Goal: Task Accomplishment & Management: Use online tool/utility

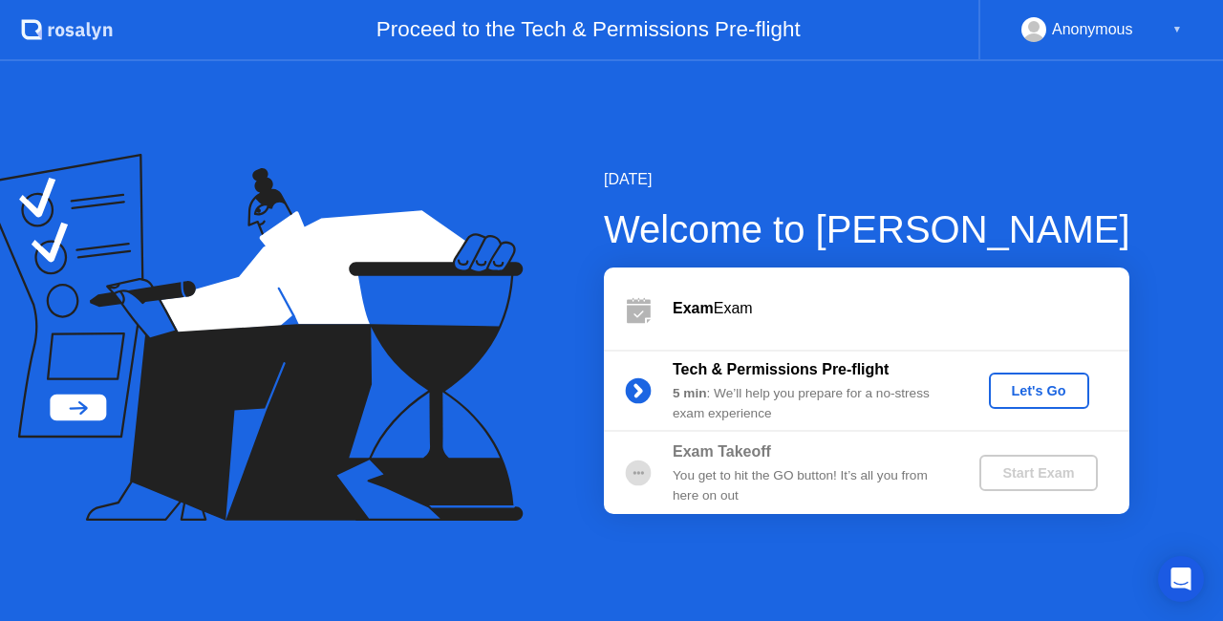
click at [1022, 390] on div "Let's Go" at bounding box center [1039, 390] width 85 height 15
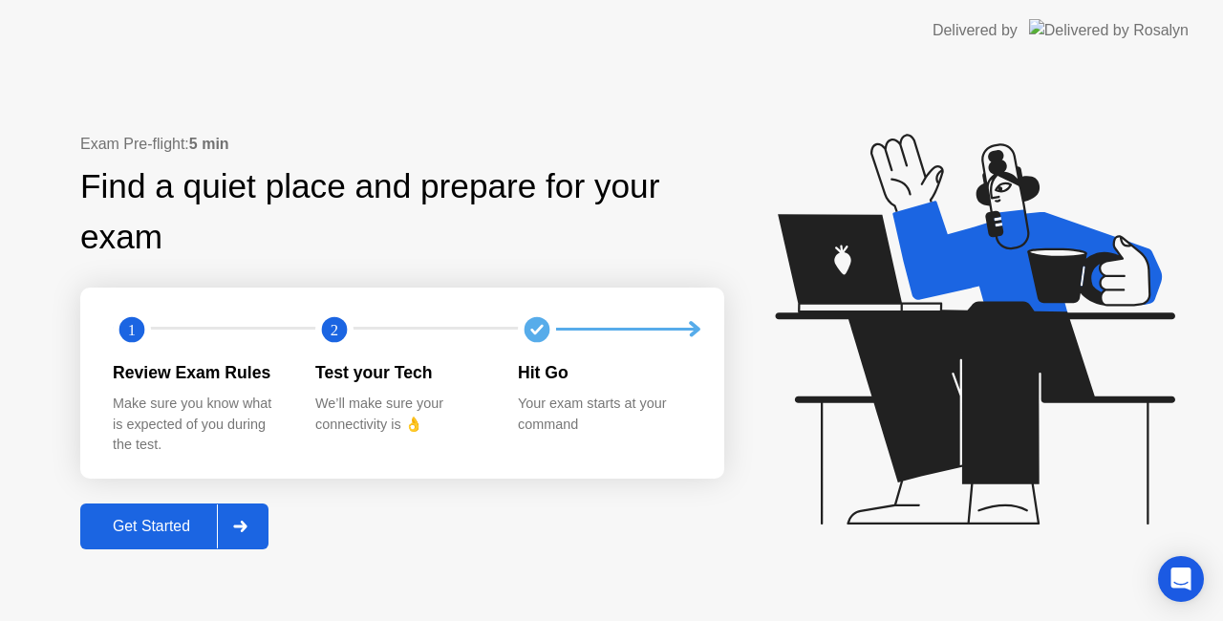
click at [153, 532] on div "Get Started" at bounding box center [151, 526] width 131 height 17
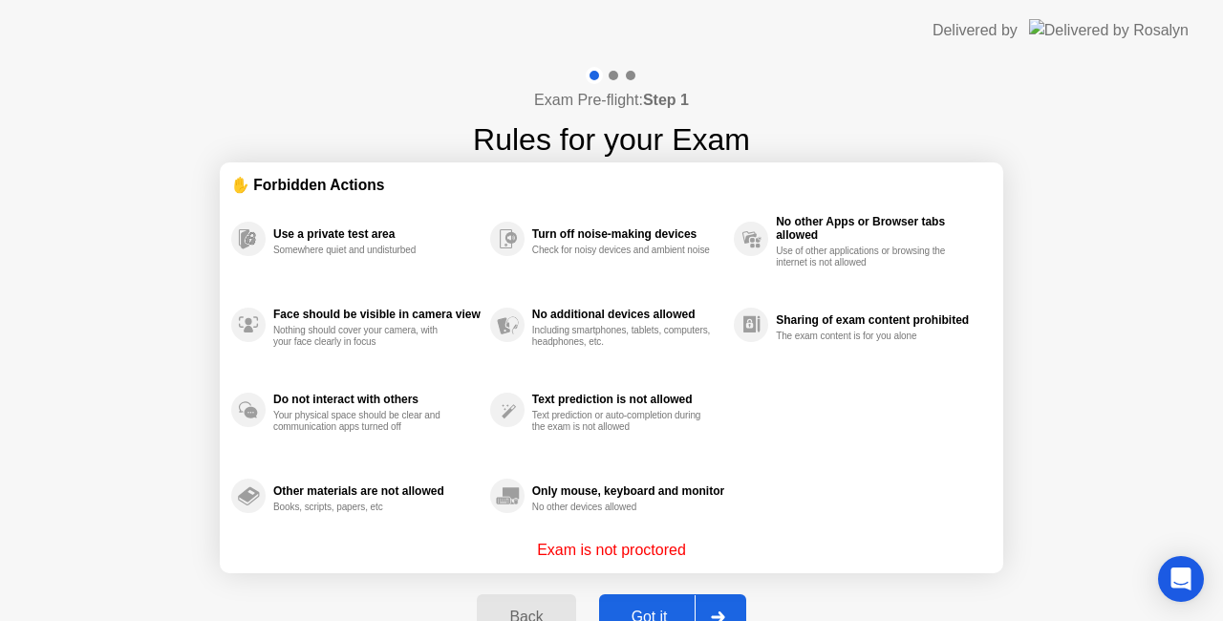
click at [680, 598] on button "Got it" at bounding box center [672, 617] width 147 height 46
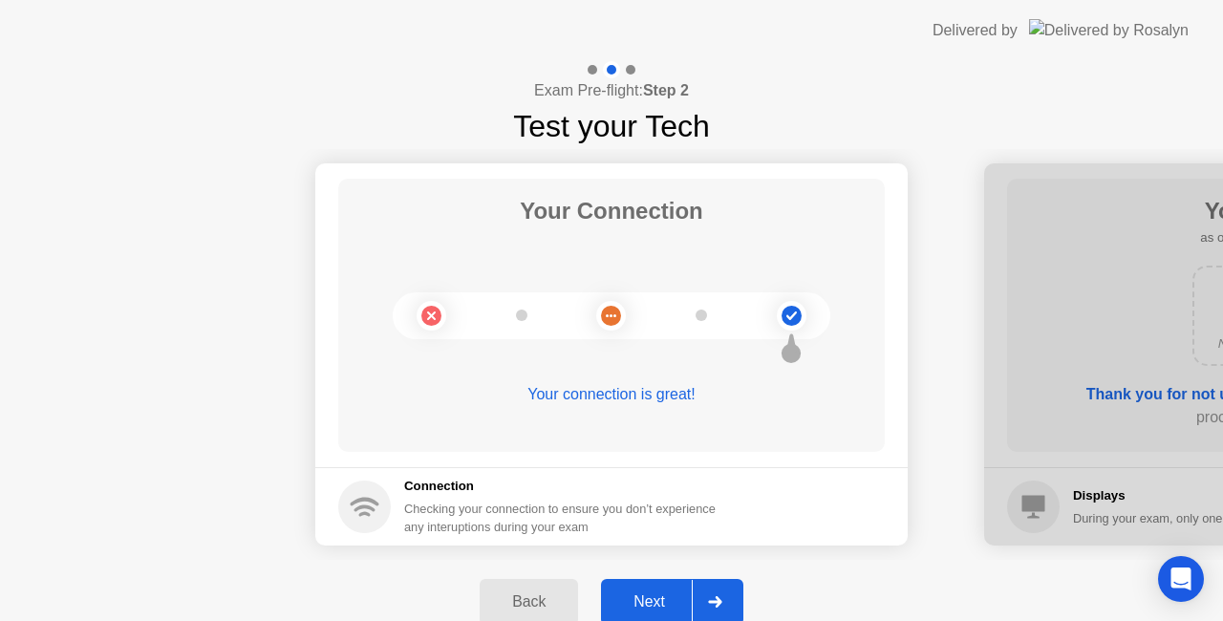
click at [677, 593] on div "Next" at bounding box center [649, 601] width 85 height 17
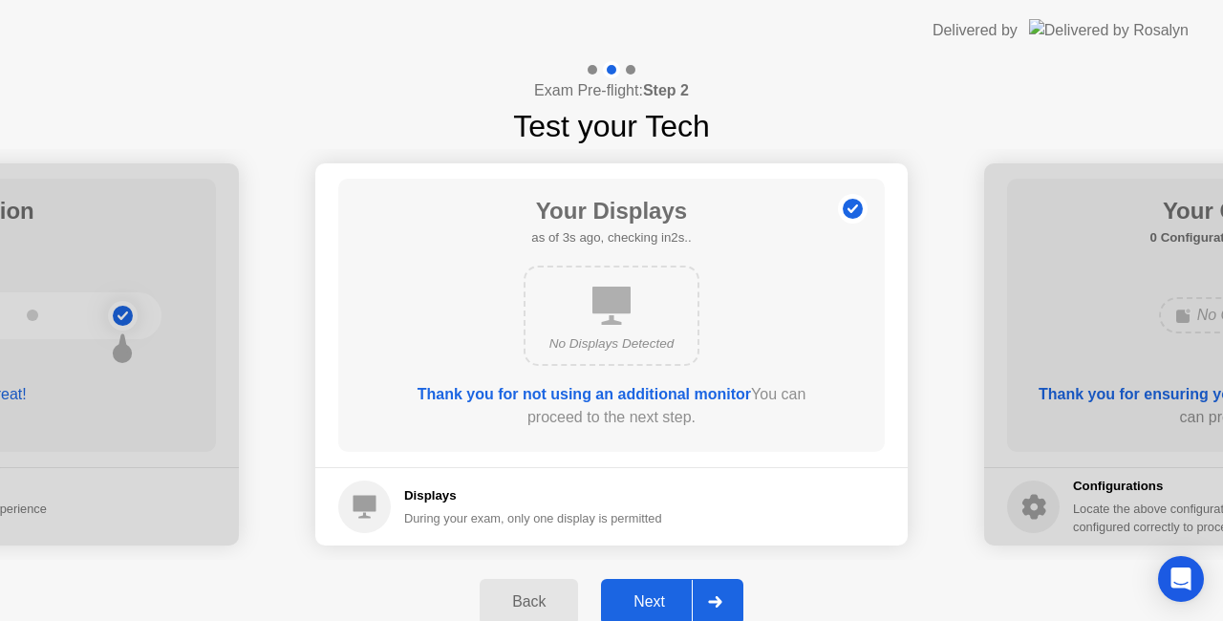
click at [677, 593] on div "Next" at bounding box center [649, 601] width 85 height 17
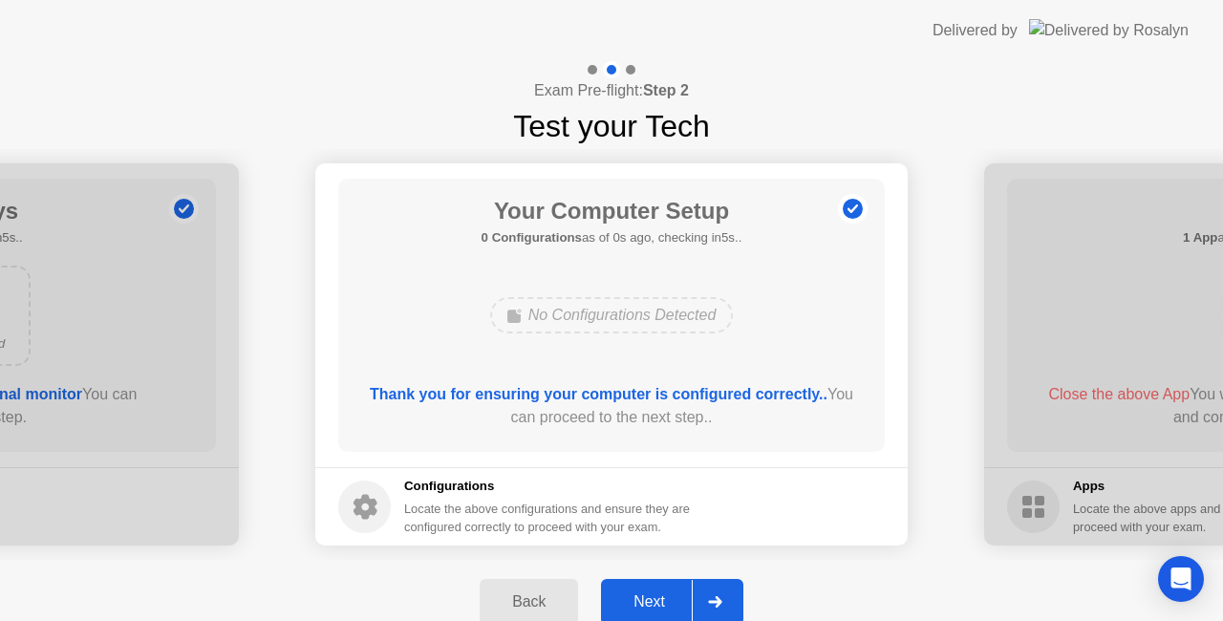
click at [677, 593] on div "Next" at bounding box center [649, 601] width 85 height 17
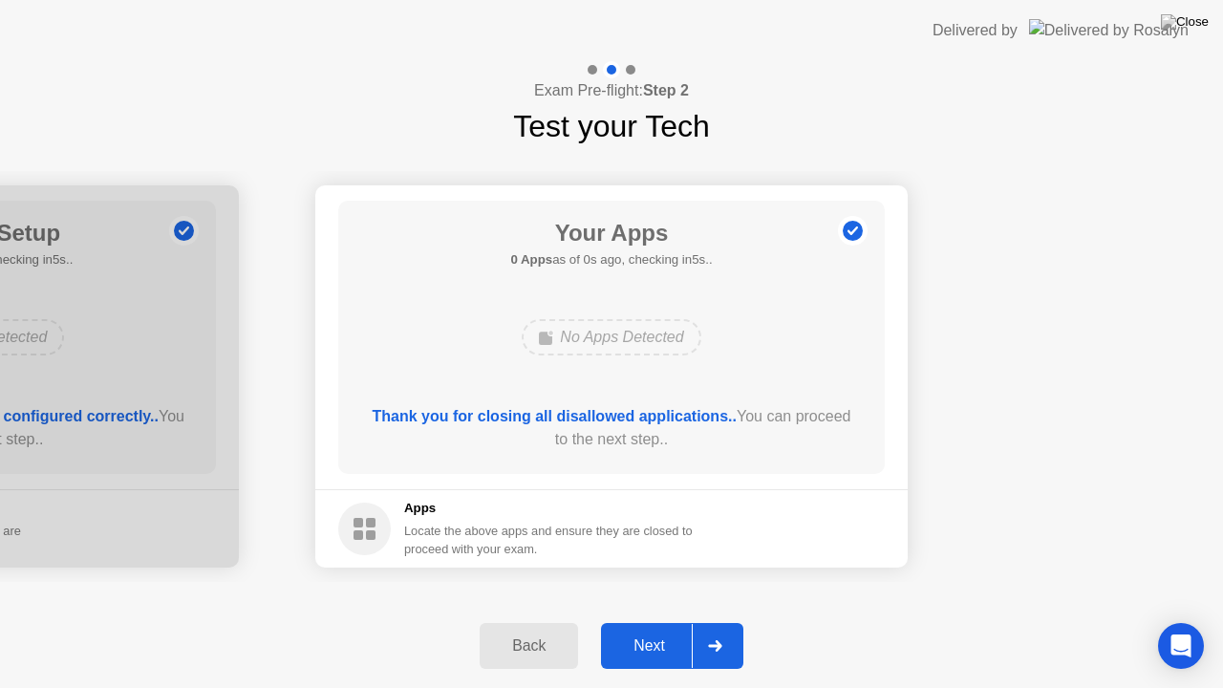
click at [667, 620] on div "Next" at bounding box center [649, 645] width 85 height 17
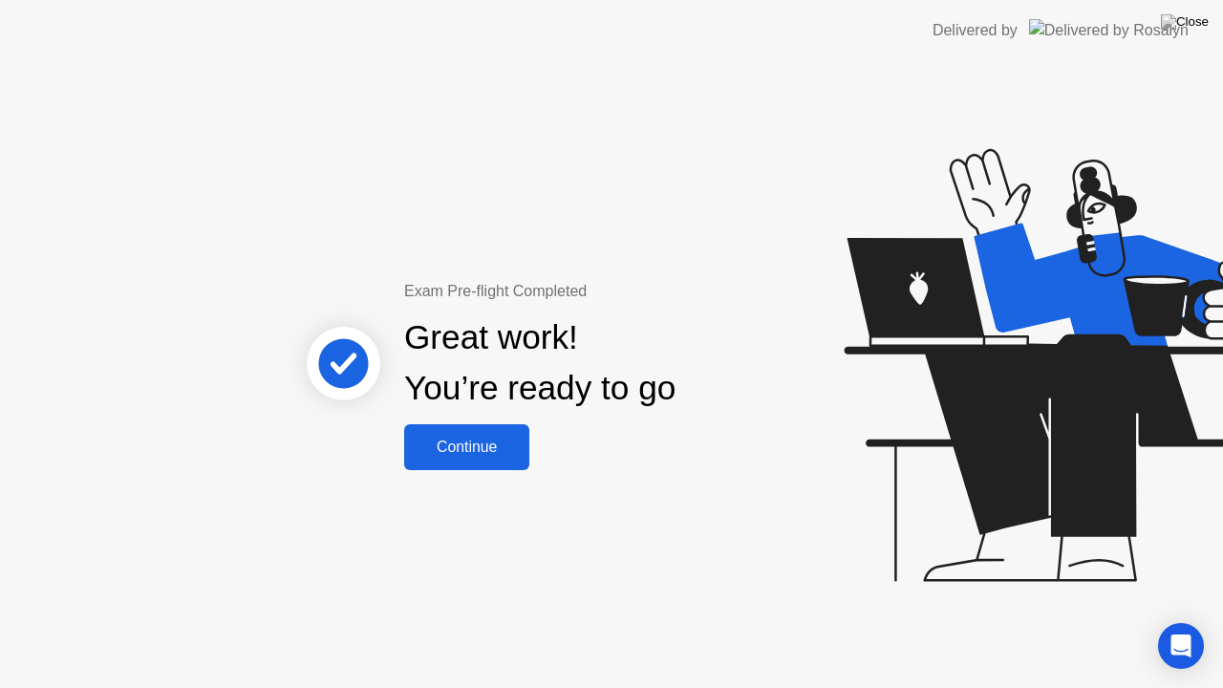
click at [513, 443] on div "Continue" at bounding box center [467, 447] width 114 height 17
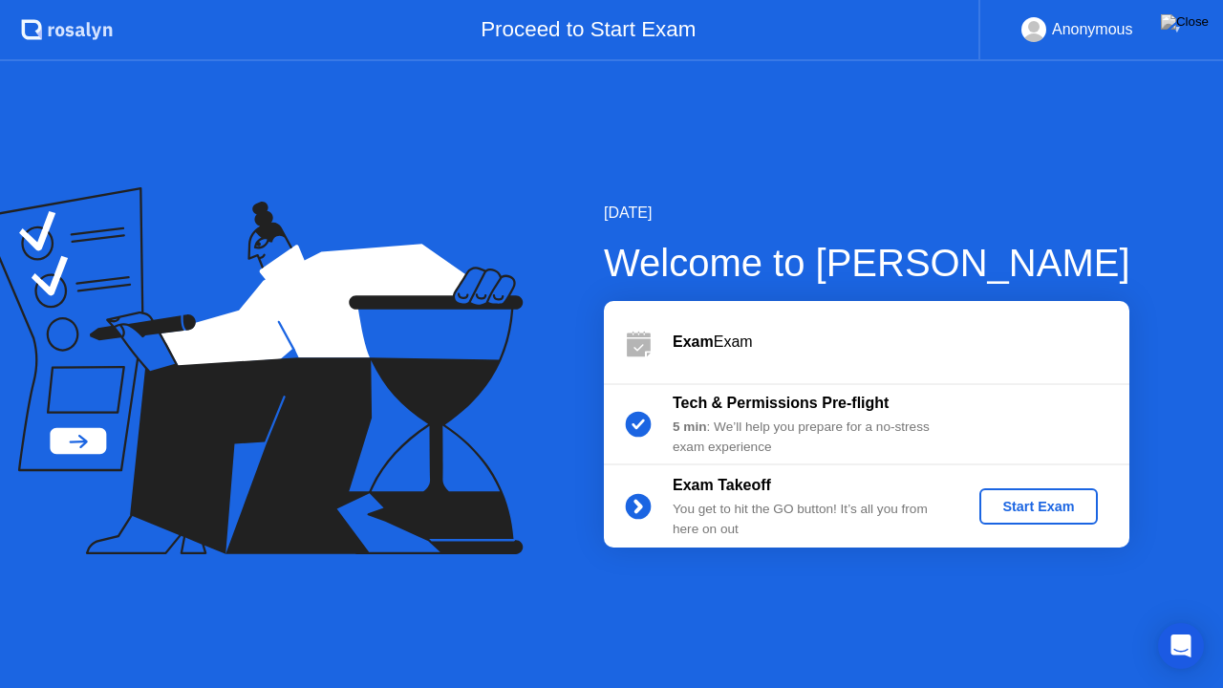
click at [1020, 508] on div "Start Exam" at bounding box center [1038, 506] width 102 height 15
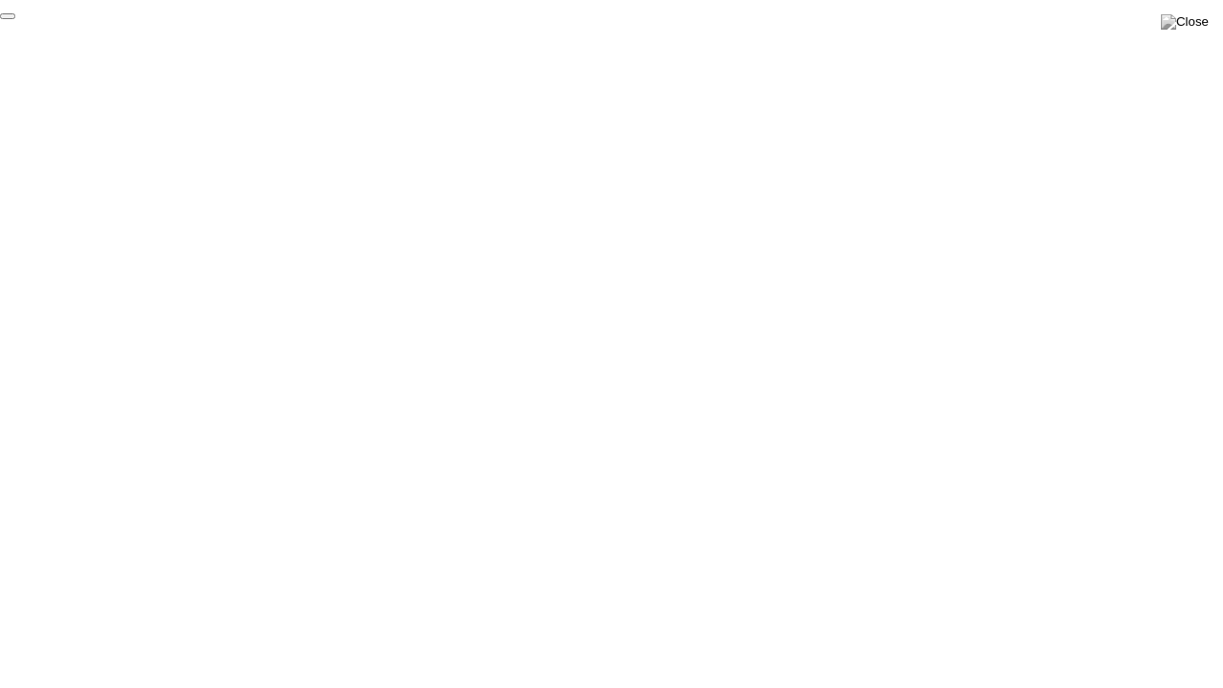
click div "End Proctoring Session"
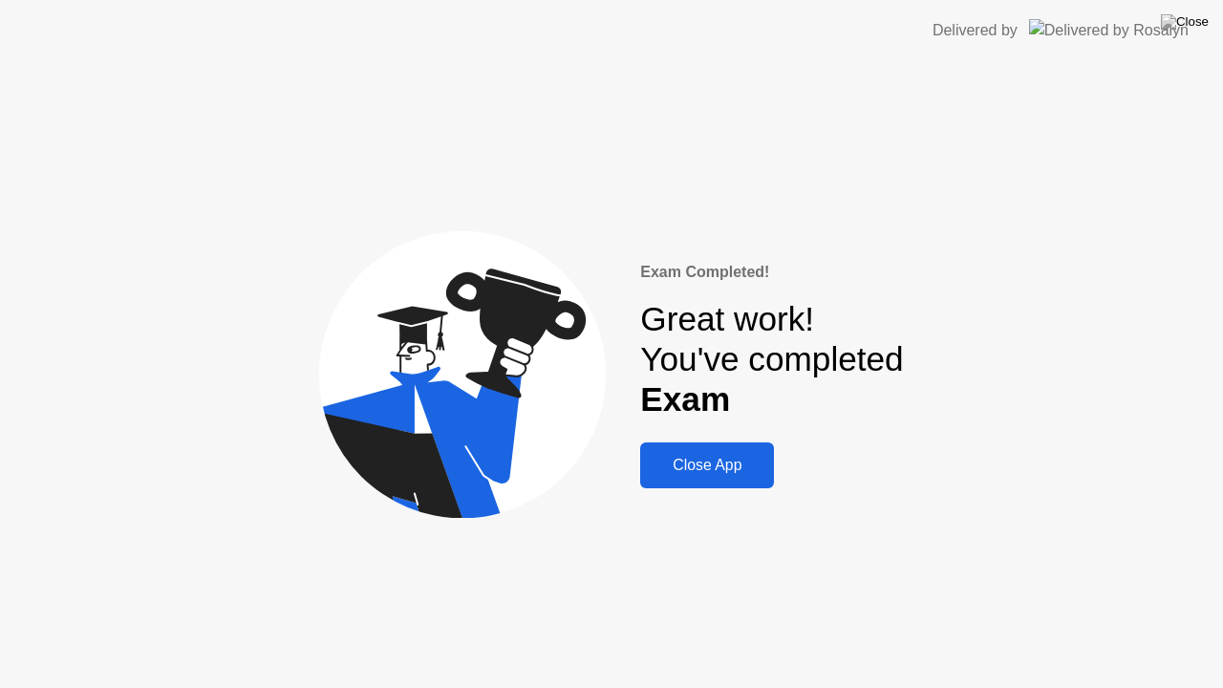
click at [751, 466] on div "Close App" at bounding box center [707, 465] width 122 height 17
